Goal: Information Seeking & Learning: Find specific fact

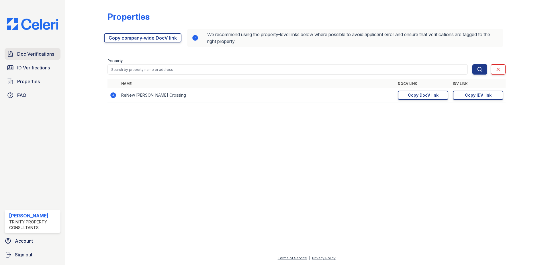
click at [43, 52] on span "Doc Verifications" at bounding box center [35, 53] width 37 height 7
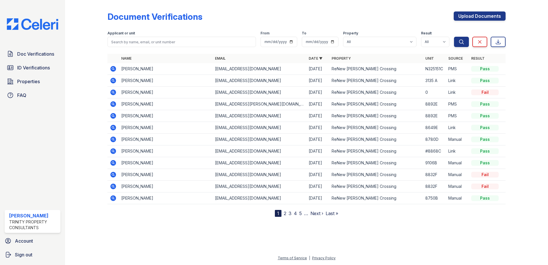
click at [93, 78] on div at bounding box center [90, 109] width 33 height 214
click at [109, 81] on td at bounding box center [112, 81] width 11 height 12
click at [113, 81] on icon at bounding box center [112, 79] width 1 height 1
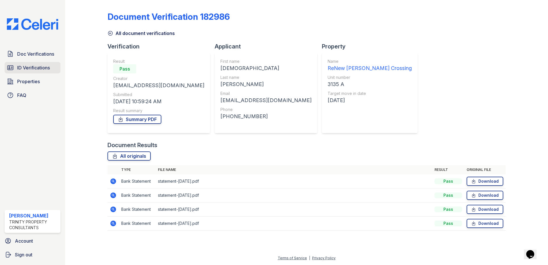
click at [29, 66] on span "ID Verifications" at bounding box center [33, 67] width 33 height 7
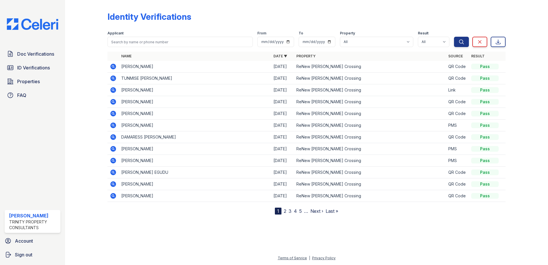
click at [116, 66] on icon at bounding box center [113, 67] width 6 height 6
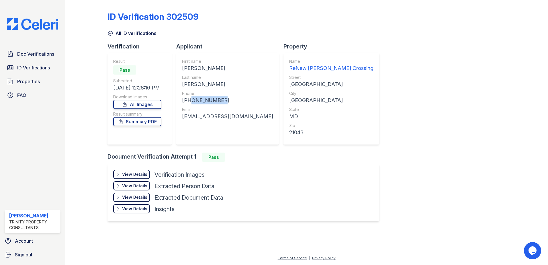
drag, startPoint x: 188, startPoint y: 101, endPoint x: 224, endPoint y: 97, distance: 36.0
click at [224, 97] on div "+14438262792" at bounding box center [227, 100] width 91 height 8
copy div "4438262792"
drag, startPoint x: 179, startPoint y: 117, endPoint x: 234, endPoint y: 122, distance: 55.2
click at [234, 122] on div "First name DUANE Last name GIBBS Phone +14438262792 Email shye1276@icloud.com" at bounding box center [227, 99] width 103 height 92
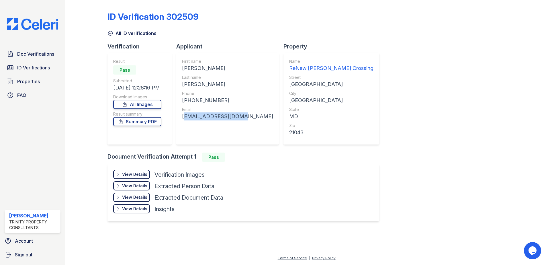
copy div "shye1276@icloud.com"
click at [207, 79] on div "Last name" at bounding box center [227, 78] width 91 height 6
